Goal: Use online tool/utility: Utilize a website feature to perform a specific function

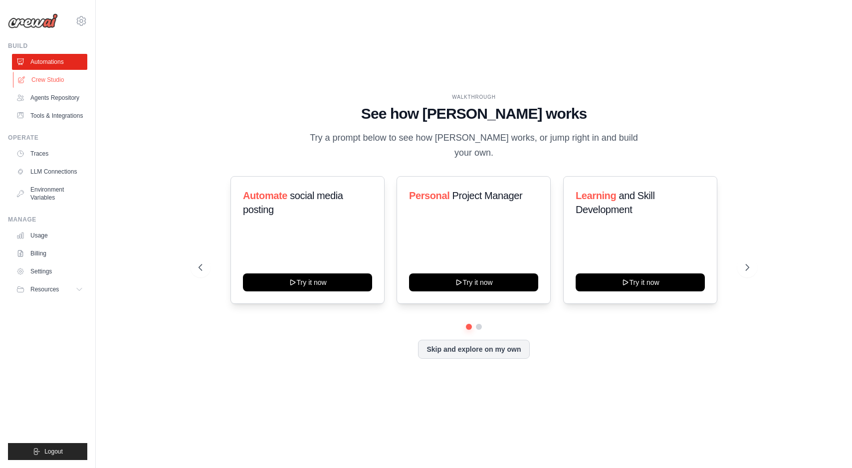
click at [58, 81] on link "Crew Studio" at bounding box center [50, 80] width 75 height 16
